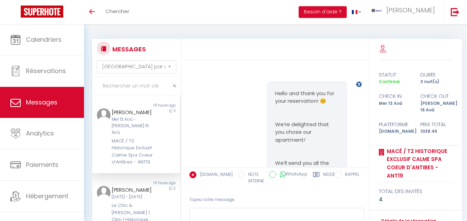
select select "message"
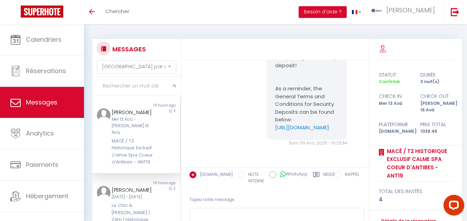
click at [142, 82] on input "text" at bounding box center [136, 86] width 88 height 19
paste input "Charpentier"
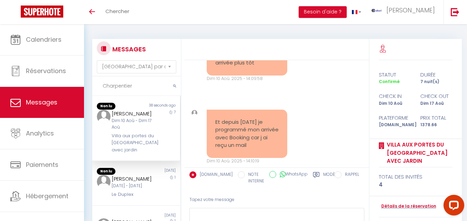
scroll to position [2698, 0]
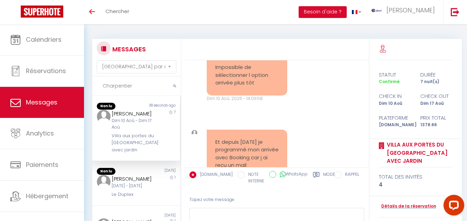
drag, startPoint x: 302, startPoint y: 119, endPoint x: 268, endPoint y: 98, distance: 39.4
click at [268, 21] on div "Vous pouvez effectuer le paiement via ce lien: https://app.cozyup.com/cid/villa…" at bounding box center [306, 0] width 80 height 41
copy link "https://app.cozyup.com/cid/villasauxportesdutouquet"
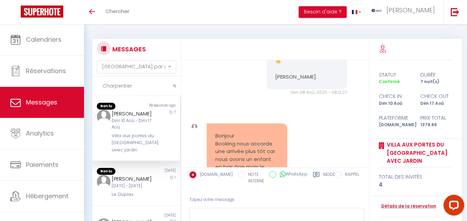
scroll to position [1897, 0]
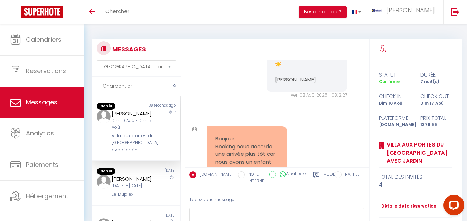
drag, startPoint x: 313, startPoint y: 120, endPoint x: 274, endPoint y: 112, distance: 39.5
copy link "https://vu.fr/VillaauxportesduTouquet"
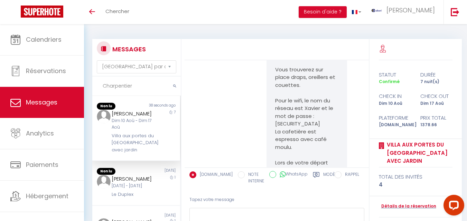
scroll to position [1673, 0]
drag, startPoint x: 266, startPoint y: 89, endPoint x: 296, endPoint y: 96, distance: 30.9
click at [296, 96] on div "Bonjour, Votre arrivée approche…. Choisissez vos extras et profitez pleinement …" at bounding box center [306, 89] width 80 height 452
click at [320, 102] on pre "Bonjour, Votre arrivée approche…. Choisissez vos extras et profitez pleinement …" at bounding box center [306, 89] width 63 height 435
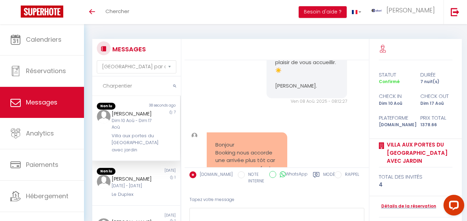
scroll to position [1911, 0]
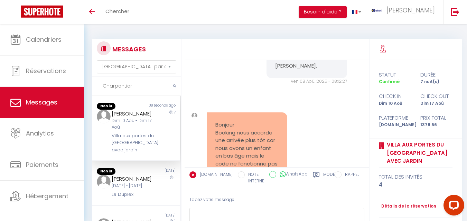
copy link "https://vu.fr/VillaauxportesduTouquet"
drag, startPoint x: 315, startPoint y: 105, endPoint x: 270, endPoint y: 97, distance: 46.1
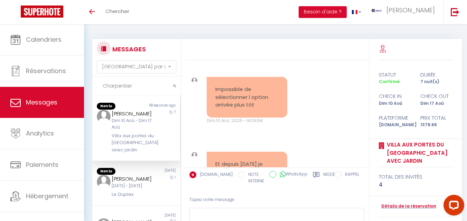
scroll to position [2678, 0]
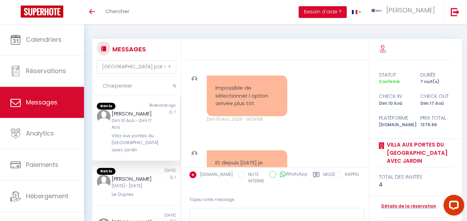
drag, startPoint x: 299, startPoint y: 139, endPoint x: 264, endPoint y: 119, distance: 40.5
click at [266, 42] on div "Vous pouvez effectuer le paiement via ce lien: https://app.cozyup.com/cid/villa…" at bounding box center [306, 21] width 80 height 41
copy link "https://app.cozyup.com/cid/villasauxportesdutouquet"
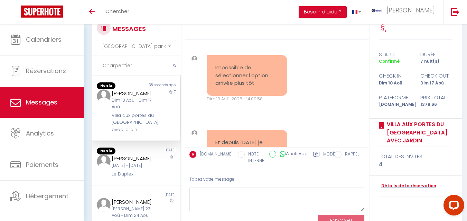
scroll to position [0, 0]
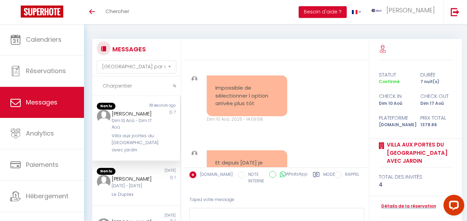
drag, startPoint x: 142, startPoint y: 86, endPoint x: 84, endPoint y: 83, distance: 58.1
click at [84, 83] on div "MESSAGES Trier par date de réservation Trier par date de message Charpentier No…" at bounding box center [275, 146] width 383 height 244
paste input "Gaum"
type input "Gaumer"
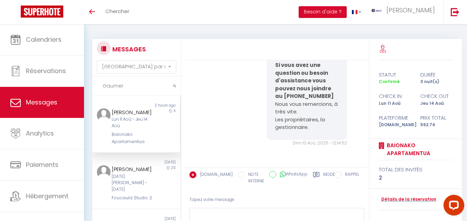
scroll to position [1692, 0]
drag, startPoint x: 328, startPoint y: 133, endPoint x: 273, endPoint y: 124, distance: 55.5
click at [275, 61] on p "Lien à suivre : https://superhote.com/applink/p/tJDfe6vs" at bounding box center [306, 54] width 63 height 16
copy p "https://superhote.com/applink/p/tJDfe6vs"
copy div "Baionako Apartamentua"
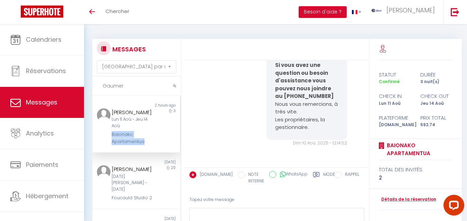
drag, startPoint x: 149, startPoint y: 150, endPoint x: 106, endPoint y: 145, distance: 42.5
click at [107, 145] on div "Sebastien Gaumer Lun 11 Aoû - Jeu 14 Aoû Baionako Apartamentua" at bounding box center [132, 126] width 51 height 37
drag, startPoint x: 133, startPoint y: 87, endPoint x: 11, endPoint y: 87, distance: 121.6
click at [11, 87] on div "Questions et aide sur la MIGRATION - Salle Zoom ouverte de 13 à 14h puis de 17h…" at bounding box center [233, 146] width 467 height 244
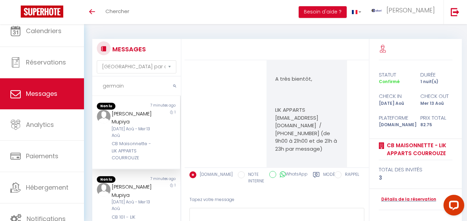
scroll to position [2201, 0]
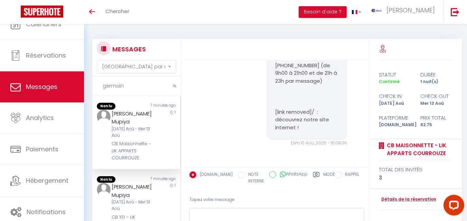
type input "germain"
click at [139, 126] on div "[PERSON_NAME] Mupiya" at bounding box center [133, 118] width 42 height 16
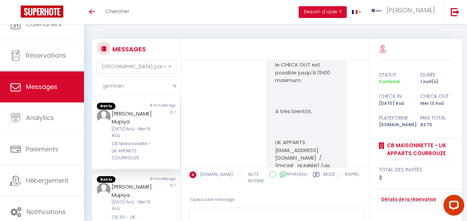
scroll to position [1929, 0]
copy pre "https://superhote.com/applink/booking/AQPdeR5Saj/checkin"
drag, startPoint x: 321, startPoint y: 120, endPoint x: 270, endPoint y: 104, distance: 52.6
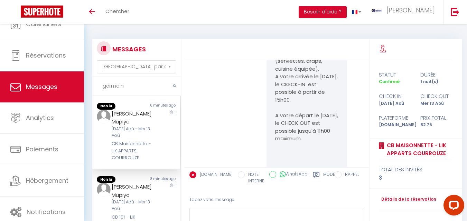
scroll to position [1872, 0]
copy div "[PERSON_NAME] Mupiya"
drag, startPoint x: 133, startPoint y: 130, endPoint x: 112, endPoint y: 112, distance: 27.5
click at [112, 112] on div "[PERSON_NAME] Mupiya" at bounding box center [133, 118] width 42 height 16
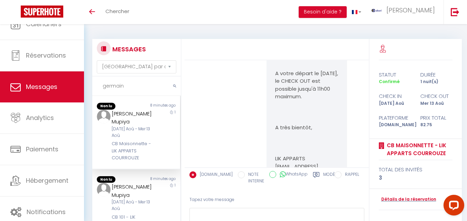
scroll to position [1941, 0]
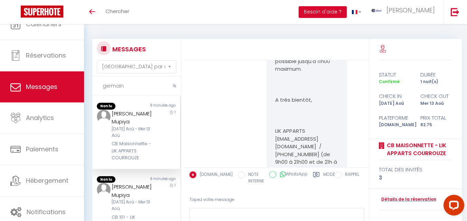
click at [140, 126] on div "[PERSON_NAME] Mupiya" at bounding box center [133, 118] width 42 height 16
copy div "[PERSON_NAME] Mupiya"
drag, startPoint x: 131, startPoint y: 131, endPoint x: 112, endPoint y: 115, distance: 25.2
click at [112, 115] on div "[PERSON_NAME] Mupiya" at bounding box center [133, 118] width 42 height 16
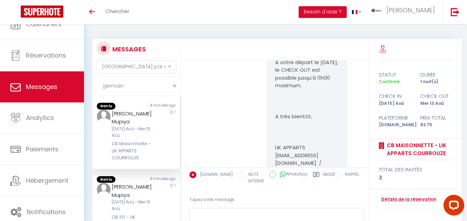
scroll to position [1920, 0]
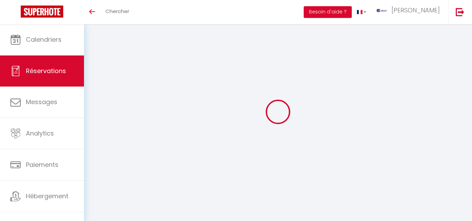
select select "confirmed"
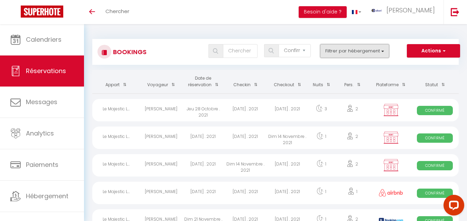
click at [364, 55] on button "Filtrer par hébergement" at bounding box center [354, 51] width 69 height 14
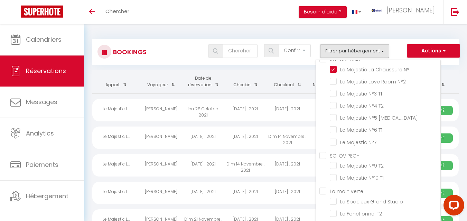
scroll to position [286, 0]
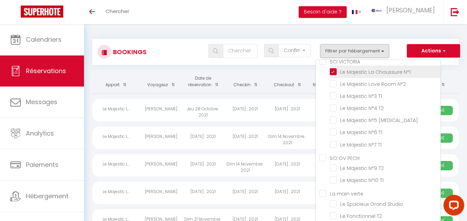
click at [332, 75] on input "Le Majestic La Chaussure N°1" at bounding box center [385, 71] width 111 height 7
checkbox input "false"
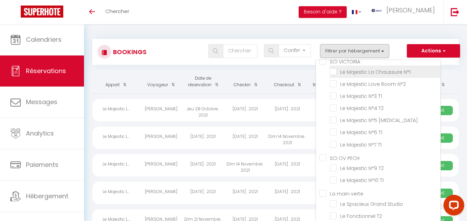
checkbox input "false"
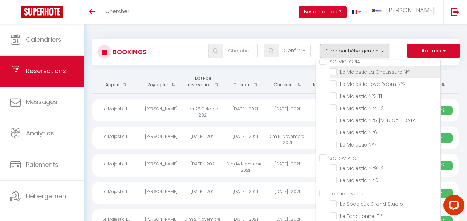
checkbox input "false"
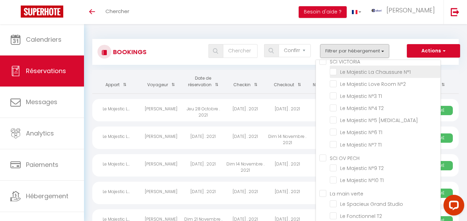
checkbox input "false"
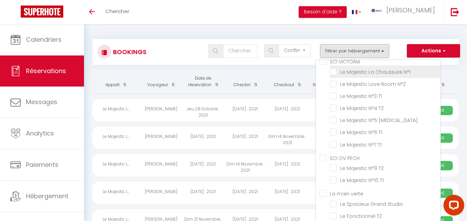
checkbox input "false"
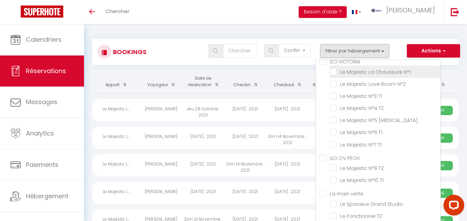
checkbox input "false"
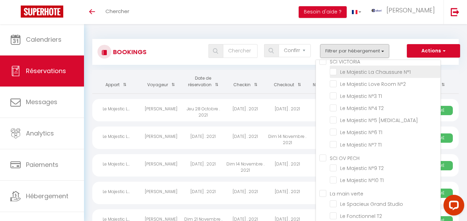
checkbox input "false"
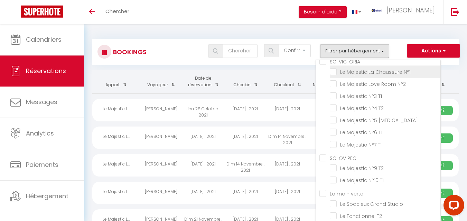
checkbox input "false"
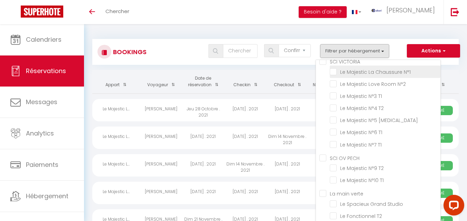
checkbox input "false"
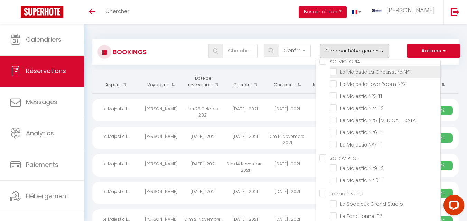
checkbox input "false"
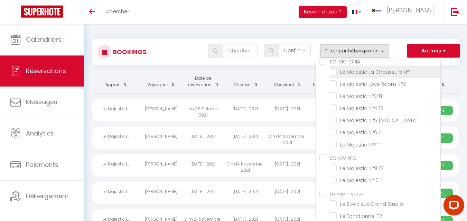
checkbox input "false"
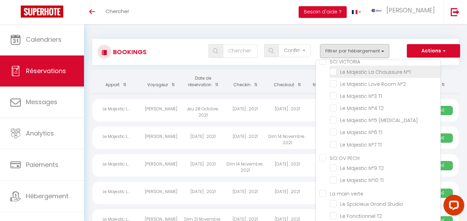
checkbox input "false"
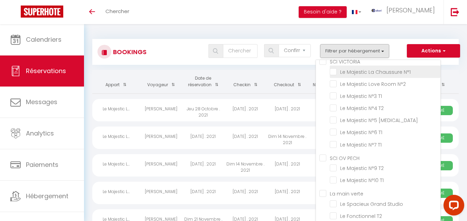
checkbox input "false"
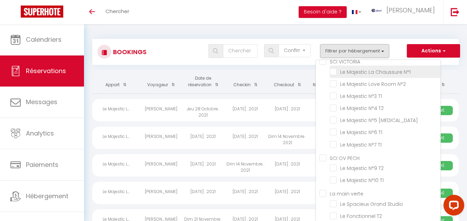
checkbox input "false"
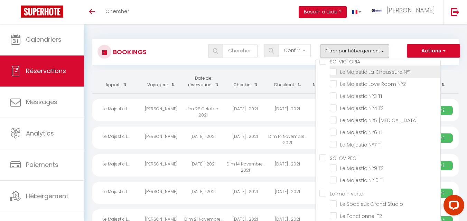
checkbox input "false"
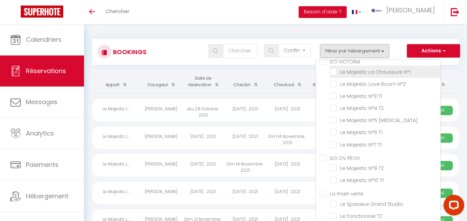
checkbox input "false"
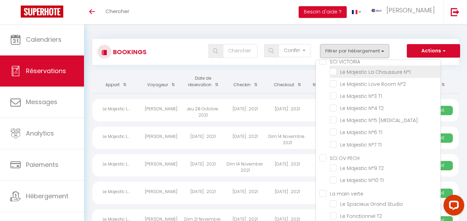
checkbox input "false"
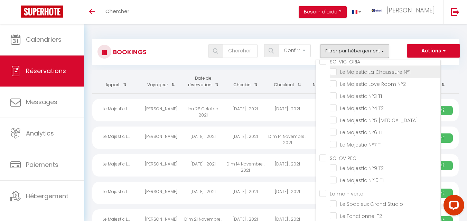
checkbox input "false"
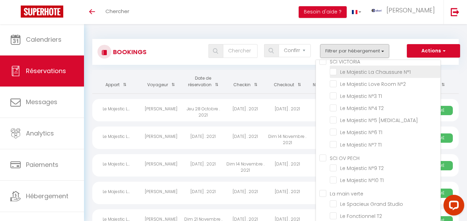
checkbox input "false"
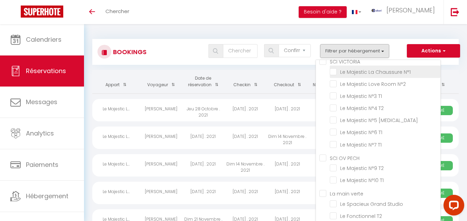
checkbox input "false"
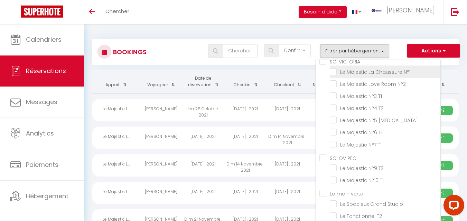
checkbox input "false"
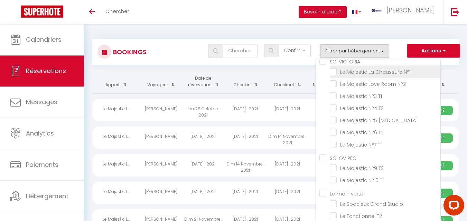
checkbox input "false"
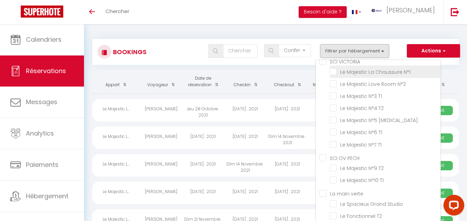
checkbox input "false"
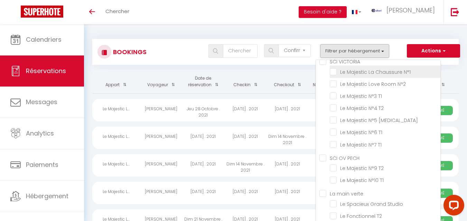
checkbox input "false"
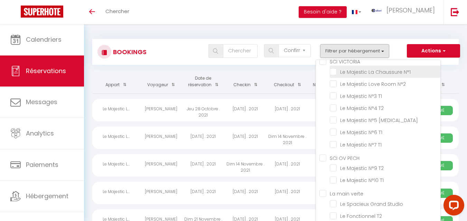
checkbox input "false"
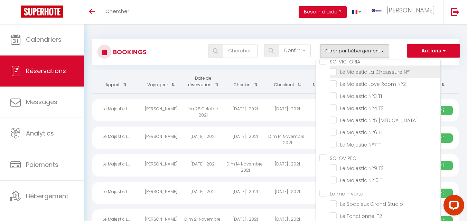
checkbox input "false"
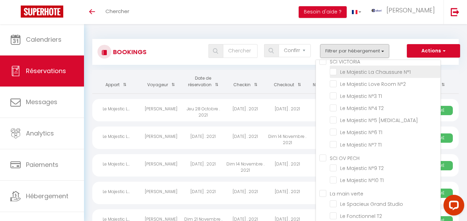
checkbox input "false"
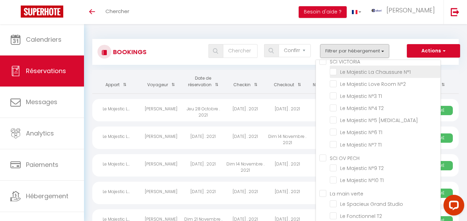
checkbox input "false"
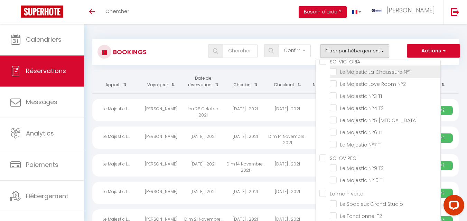
checkbox input "false"
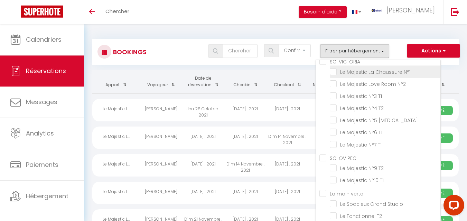
checkbox input "false"
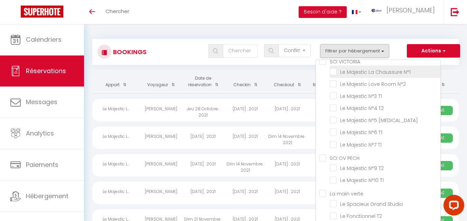
checkbox input "false"
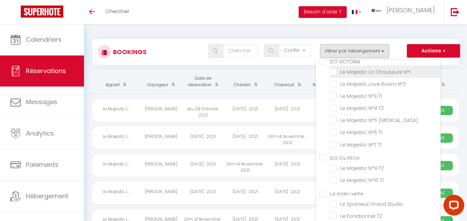
checkbox input "false"
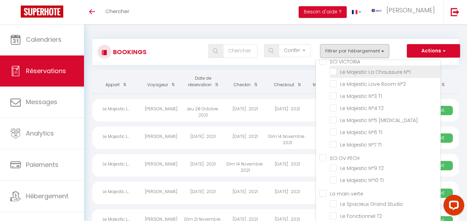
checkbox input "false"
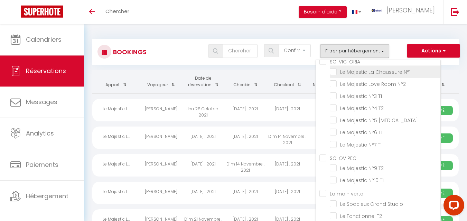
checkbox input "false"
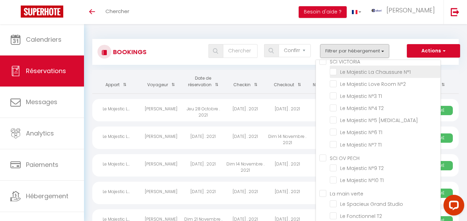
checkbox input "false"
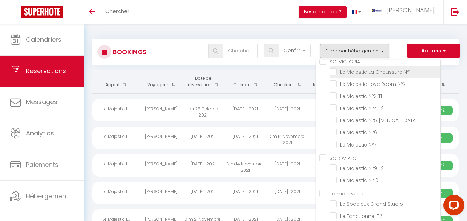
checkbox input "false"
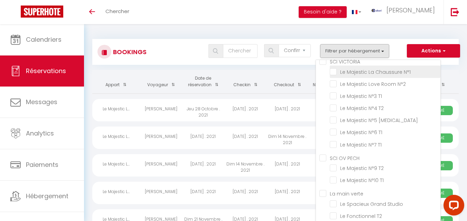
checkbox input "false"
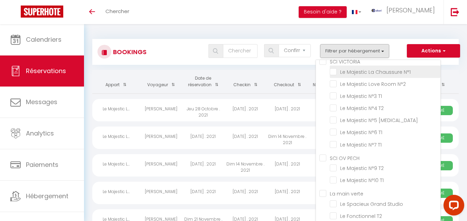
checkbox input "false"
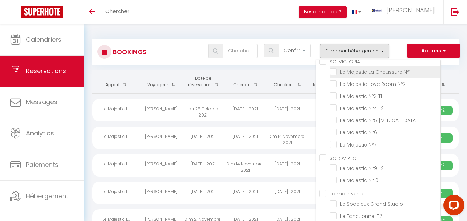
checkbox input "false"
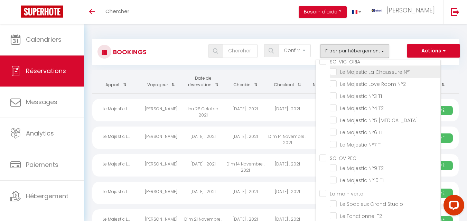
checkbox input "false"
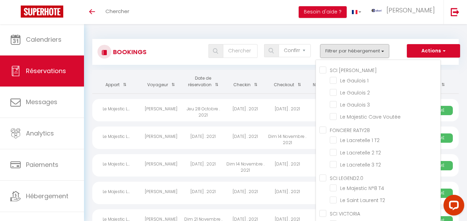
scroll to position [1054, 0]
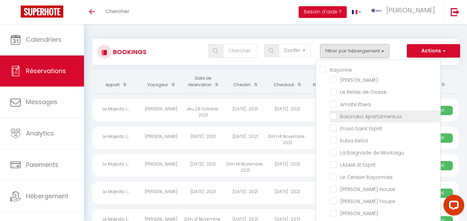
click at [333, 120] on input "Baionako Apartamentua" at bounding box center [385, 116] width 111 height 7
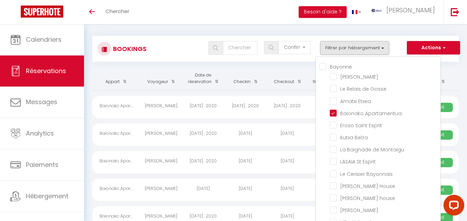
scroll to position [0, 0]
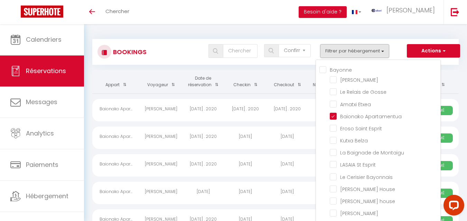
click at [255, 85] on span at bounding box center [253, 84] width 7 height 13
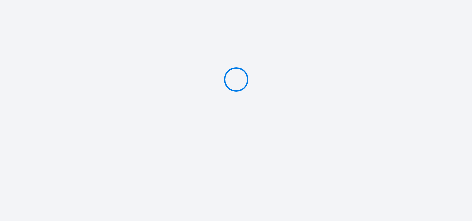
type input "Caution 500 €"
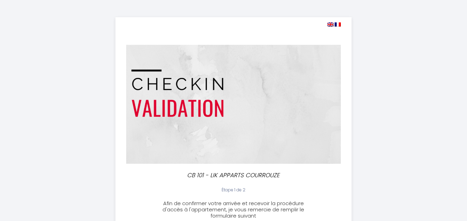
select select
